Goal: Task Accomplishment & Management: Manage account settings

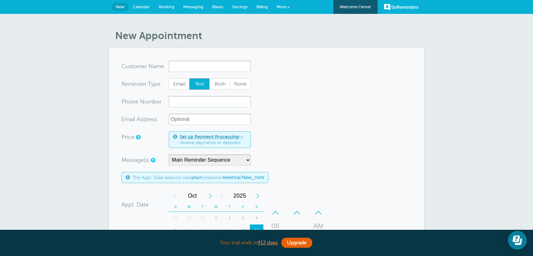
click at [143, 7] on span "Calendar" at bounding box center [141, 6] width 17 height 5
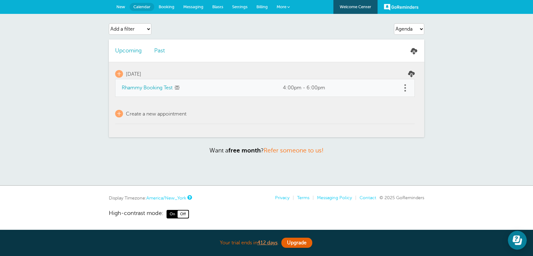
click at [240, 7] on span "Settings" at bounding box center [239, 6] width 15 height 5
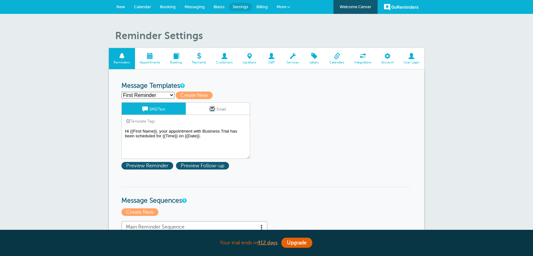
click at [158, 96] on select "First Reminder Follow Up: Ask For Review Second Reminder Third Reminder Create …" at bounding box center [147, 95] width 53 height 7
click at [183, 96] on span "Create New" at bounding box center [194, 95] width 37 height 8
select select
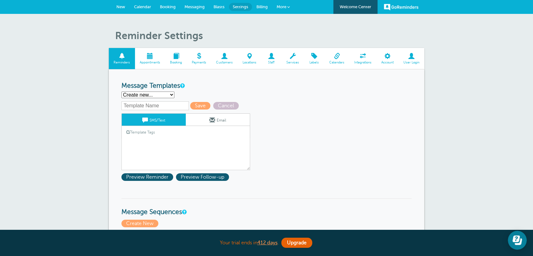
click at [148, 105] on input "text" at bounding box center [154, 105] width 67 height 9
paste input "First Reminder"
type input "First Reminder"
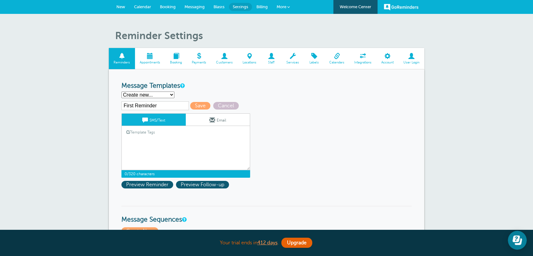
click at [140, 147] on textarea "Hi {{First Name}}, your appointment with Business Trial has been scheduled for …" at bounding box center [185, 154] width 129 height 32
paste textarea "Hi {{First Name}}, this is Ann with Ecoshield Pest. Just a quick reminder—your …"
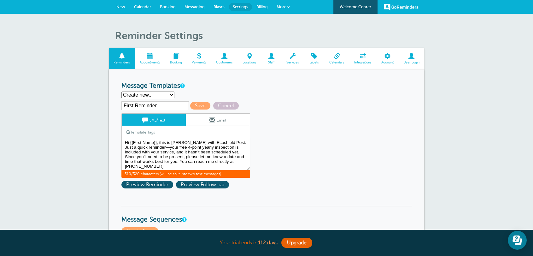
click at [206, 157] on textarea "Hi {{First Name}}, your appointment with Business Trial has been scheduled for …" at bounding box center [185, 154] width 129 height 32
type textarea "#"
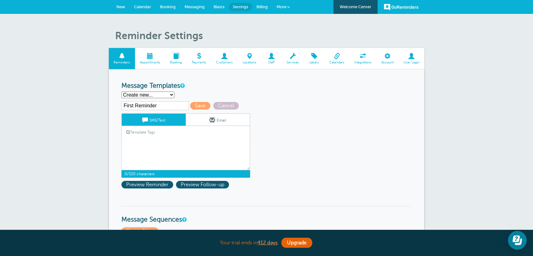
click at [148, 135] on link "Template Tags" at bounding box center [141, 132] width 38 height 12
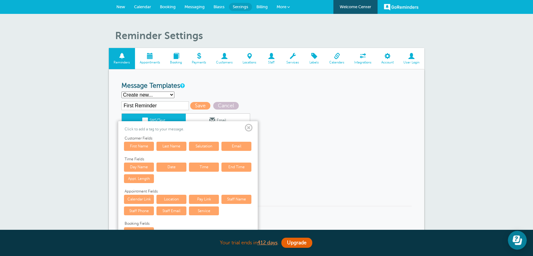
scroll to position [82, 0]
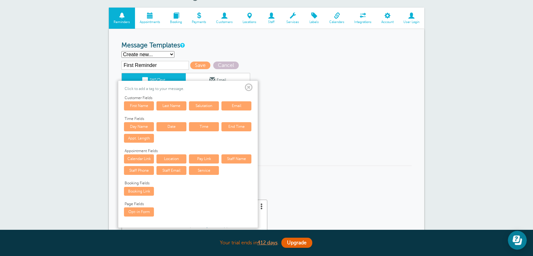
scroll to position [0, 0]
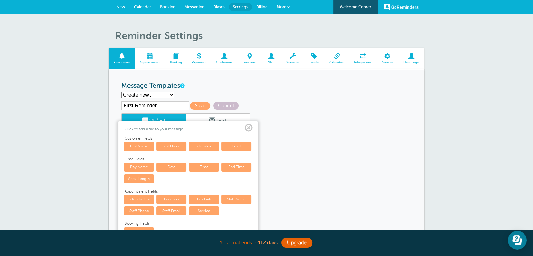
click at [141, 6] on span "Calendar" at bounding box center [142, 6] width 17 height 5
